Goal: Find specific page/section: Find specific page/section

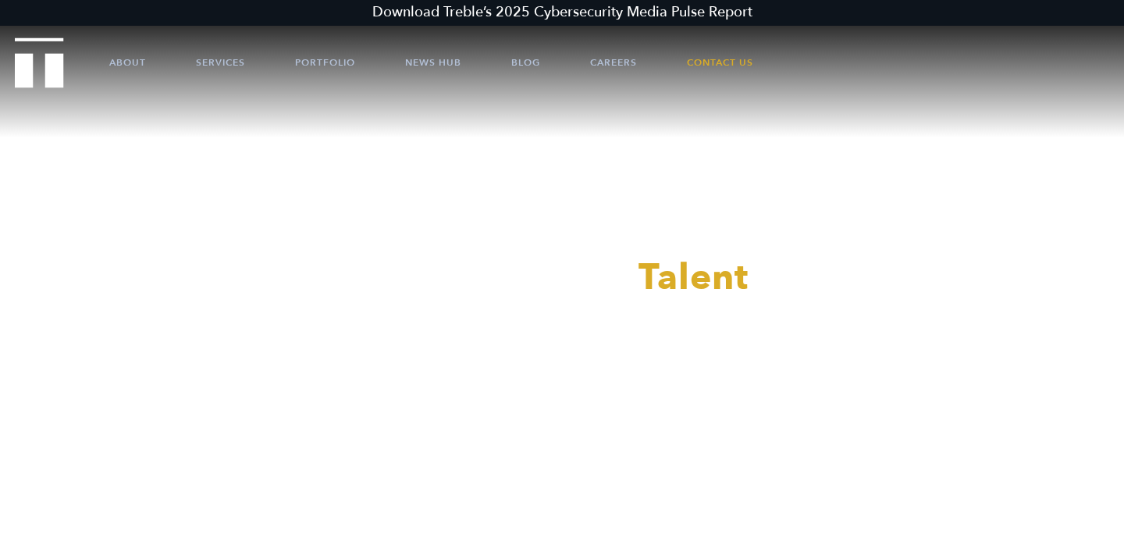
click at [217, 65] on div at bounding box center [562, 274] width 1124 height 549
click at [211, 62] on link "Services" at bounding box center [220, 62] width 49 height 47
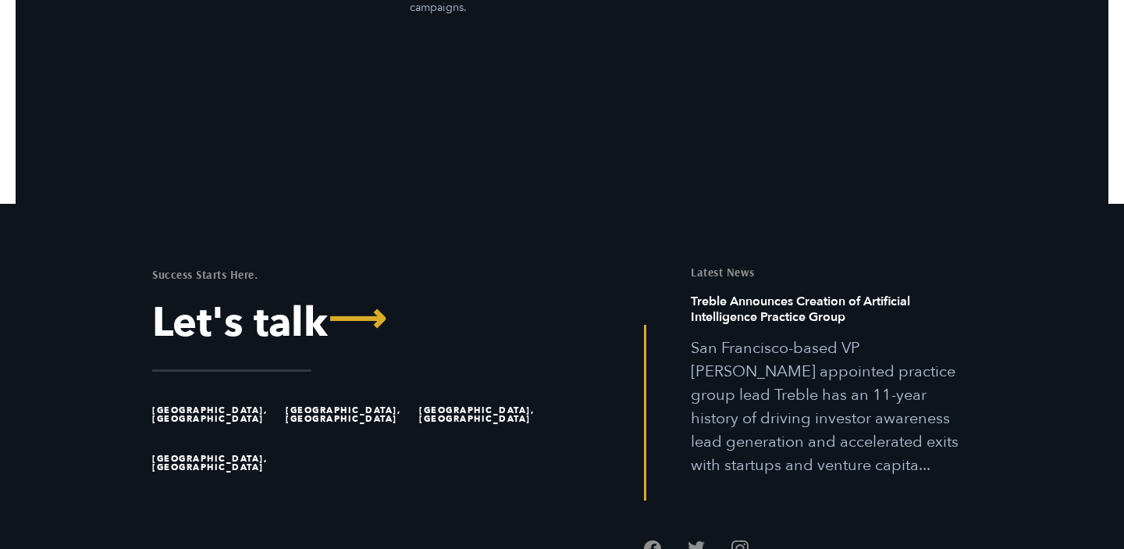
scroll to position [4905, 0]
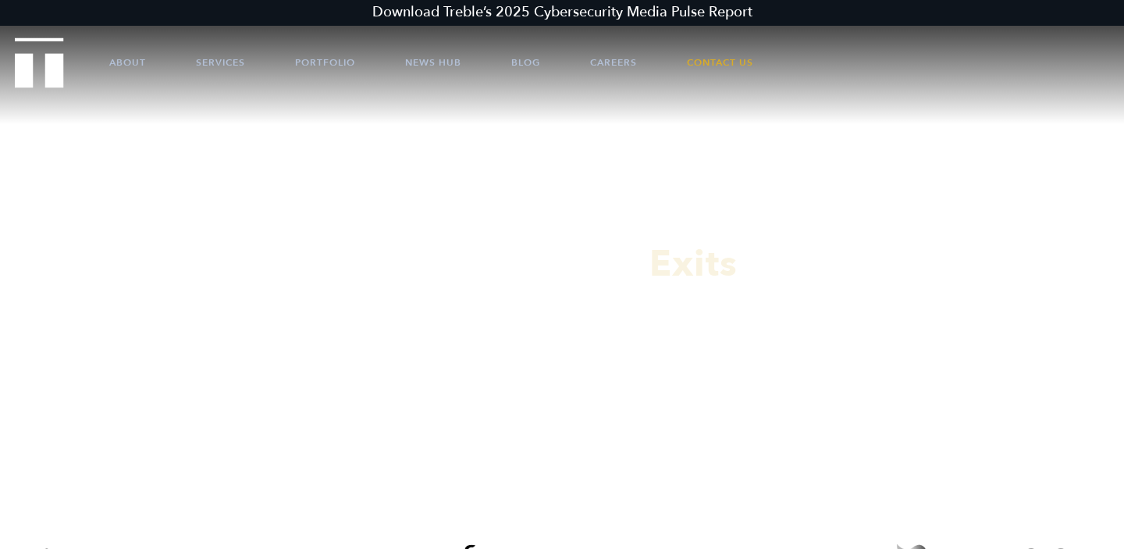
scroll to position [17, 0]
click at [720, 50] on link "Contact Us" at bounding box center [720, 62] width 66 height 47
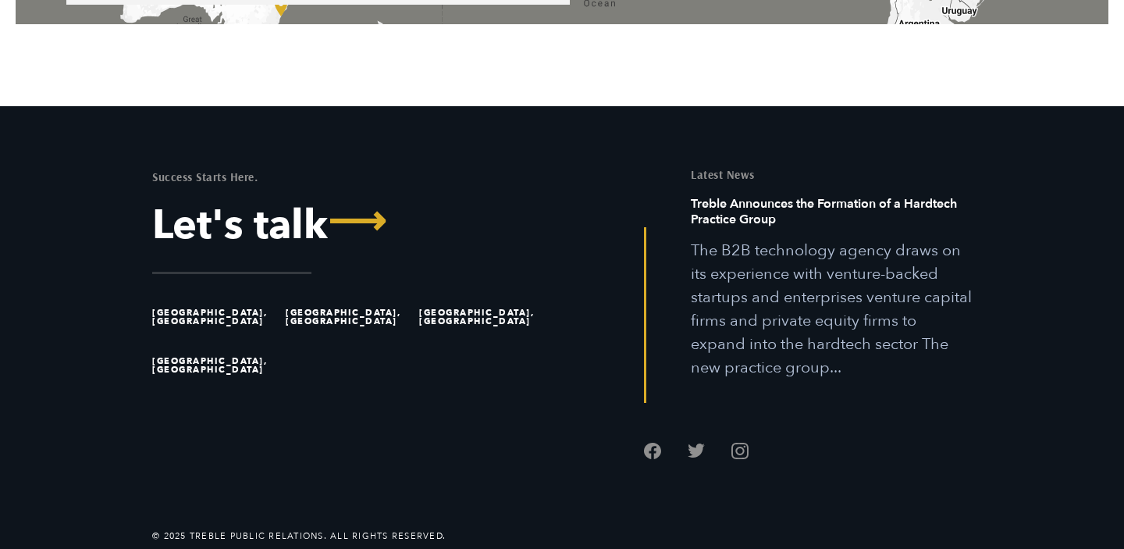
scroll to position [1320, 0]
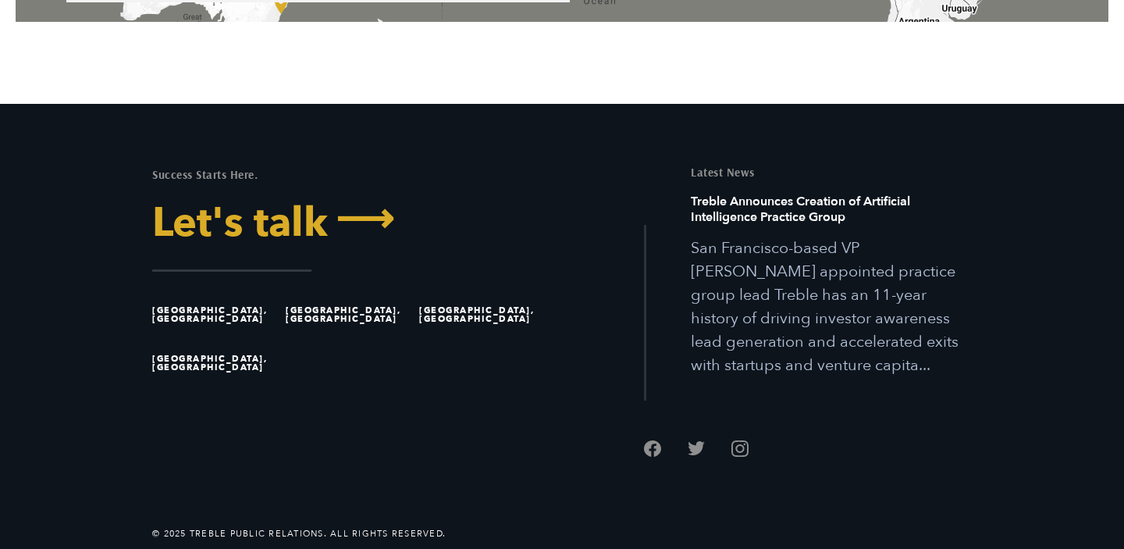
click at [245, 235] on link "Let's talk ⟶" at bounding box center [351, 223] width 398 height 41
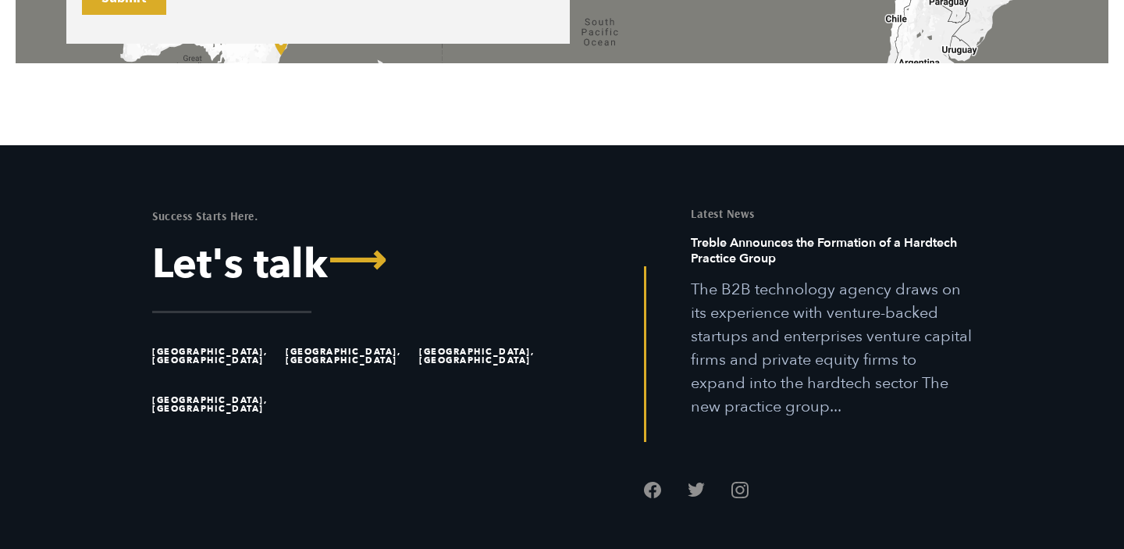
scroll to position [1320, 0]
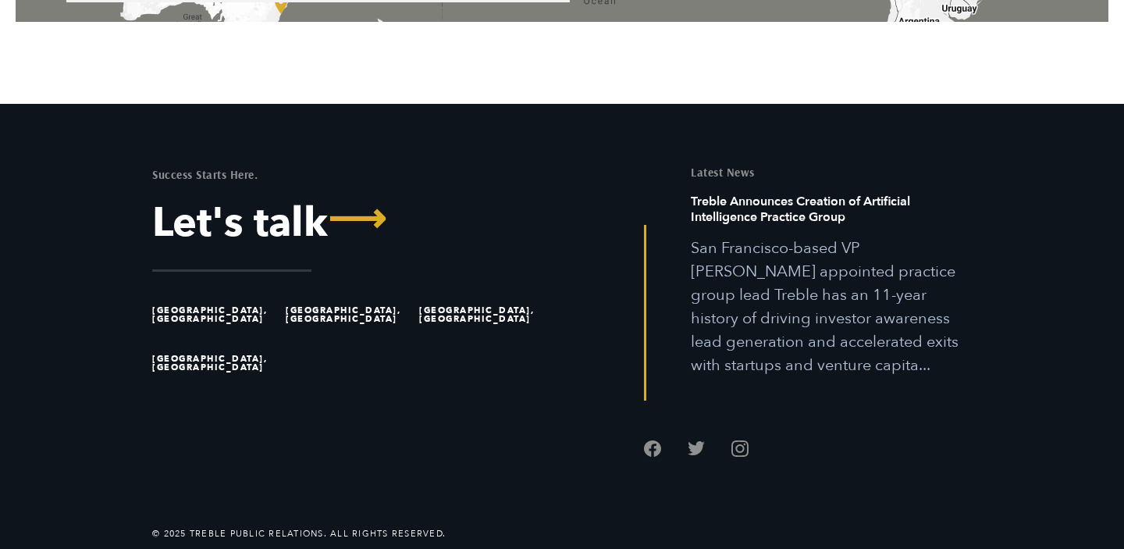
click at [183, 315] on li "[GEOGRAPHIC_DATA], [GEOGRAPHIC_DATA]" at bounding box center [215, 314] width 126 height 48
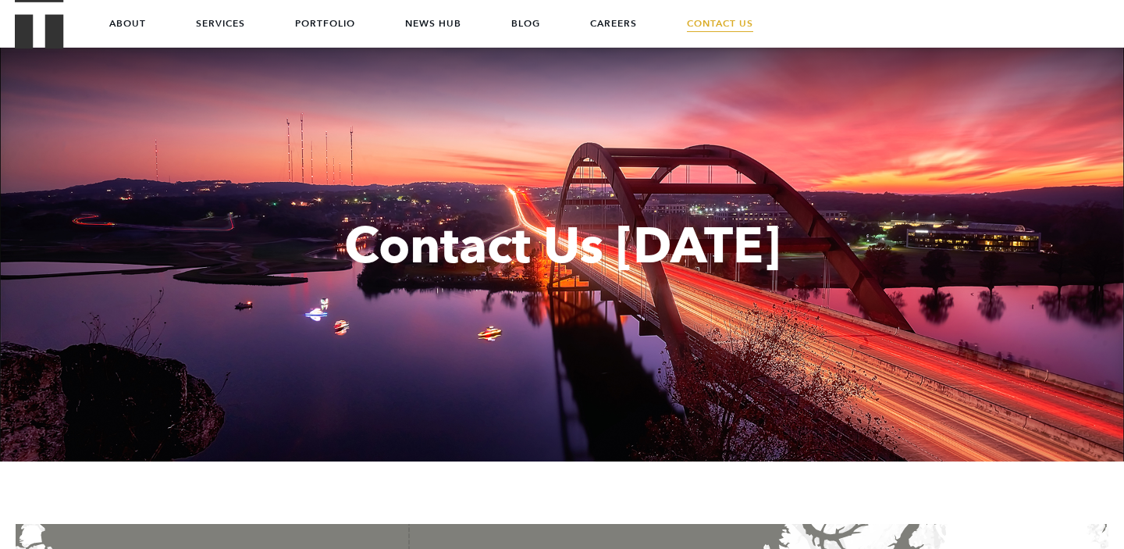
scroll to position [0, 0]
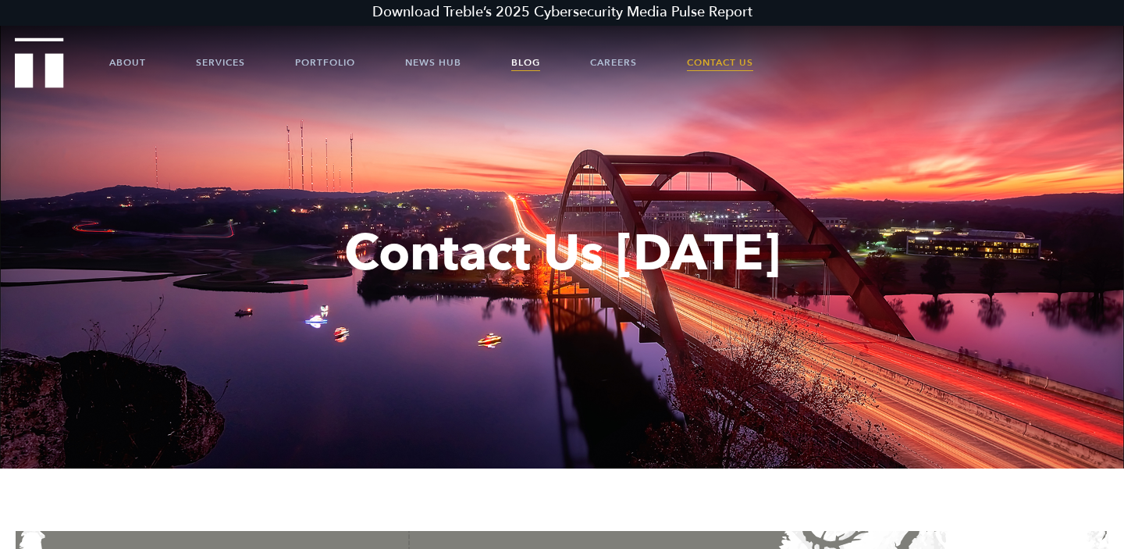
click at [527, 61] on link "Blog" at bounding box center [525, 62] width 29 height 47
